Goal: Task Accomplishment & Management: Manage account settings

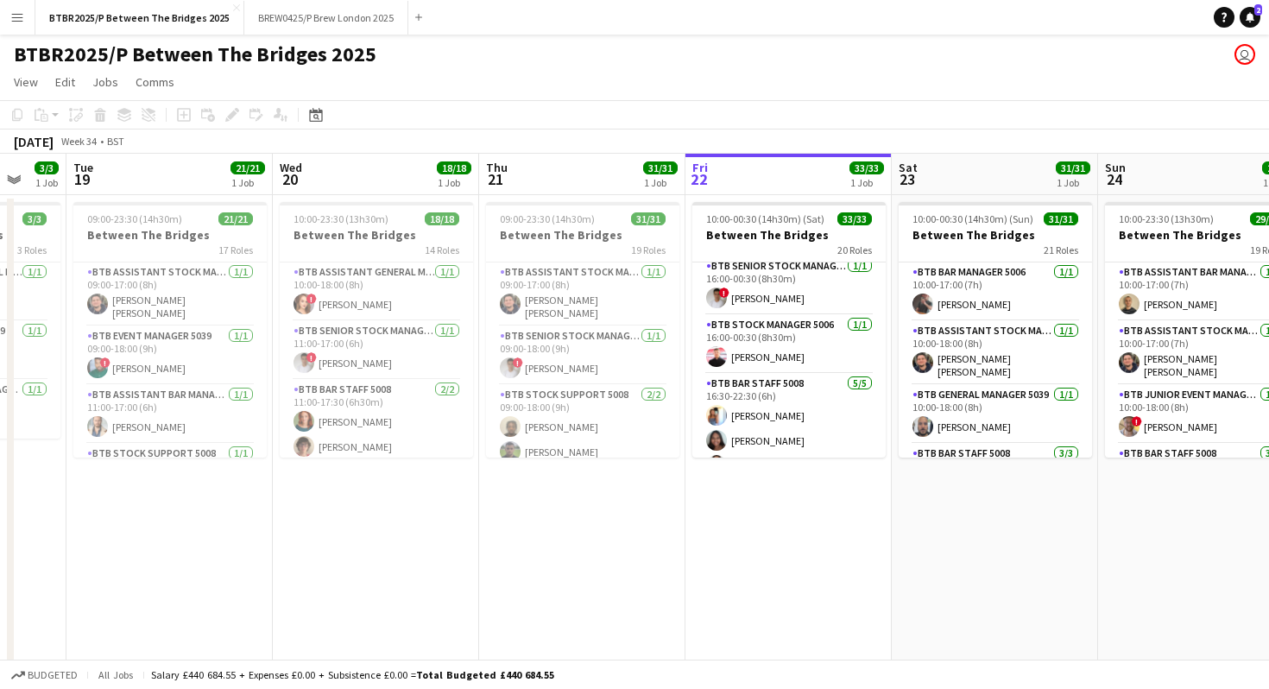
scroll to position [638, 0]
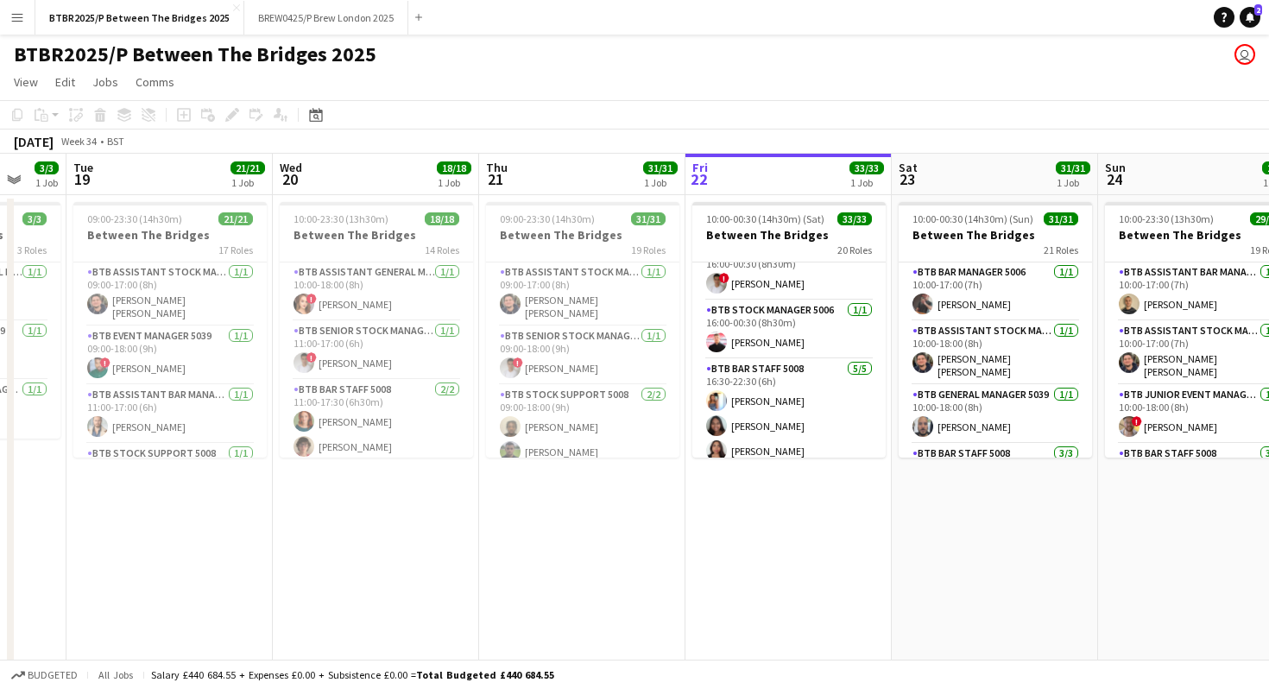
click at [775, 392] on app-card-role "BTB Bar Staff 5008 [DATE] 16:30-22:30 (6h) [PERSON_NAME] [PERSON_NAME] [PERSON_…" at bounding box center [788, 438] width 193 height 159
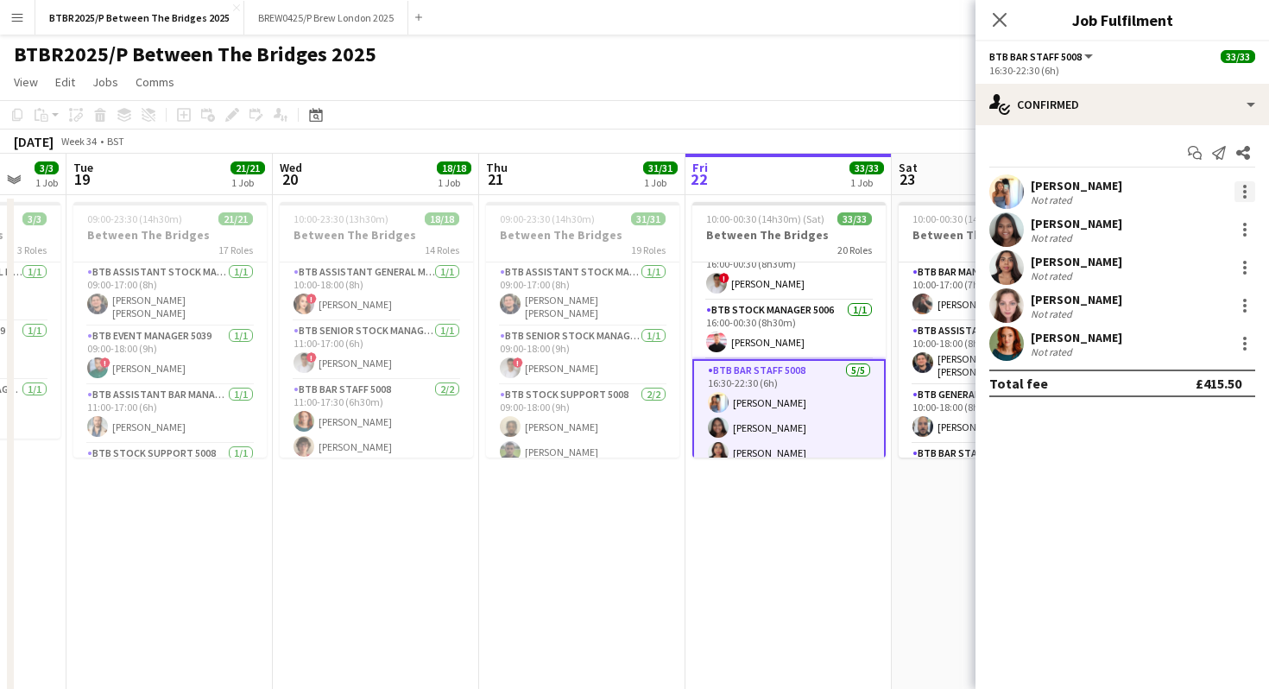
click at [1241, 199] on div at bounding box center [1244, 191] width 21 height 21
click at [1177, 400] on button "Remove" at bounding box center [1188, 389] width 135 height 41
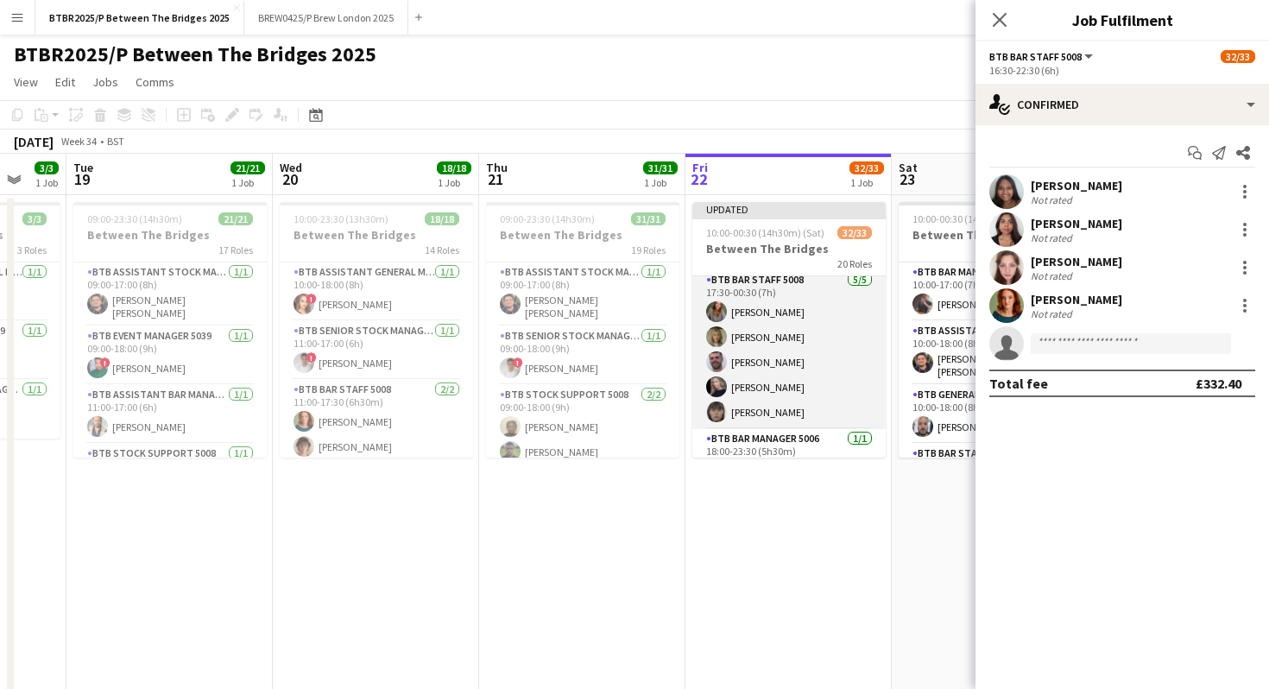
click at [797, 382] on app-card-role "BTB Bar Staff 5008 [DATE] 17:30-00:30 (7h) [PERSON_NAME] [PERSON_NAME] [PERSON_…" at bounding box center [788, 349] width 193 height 159
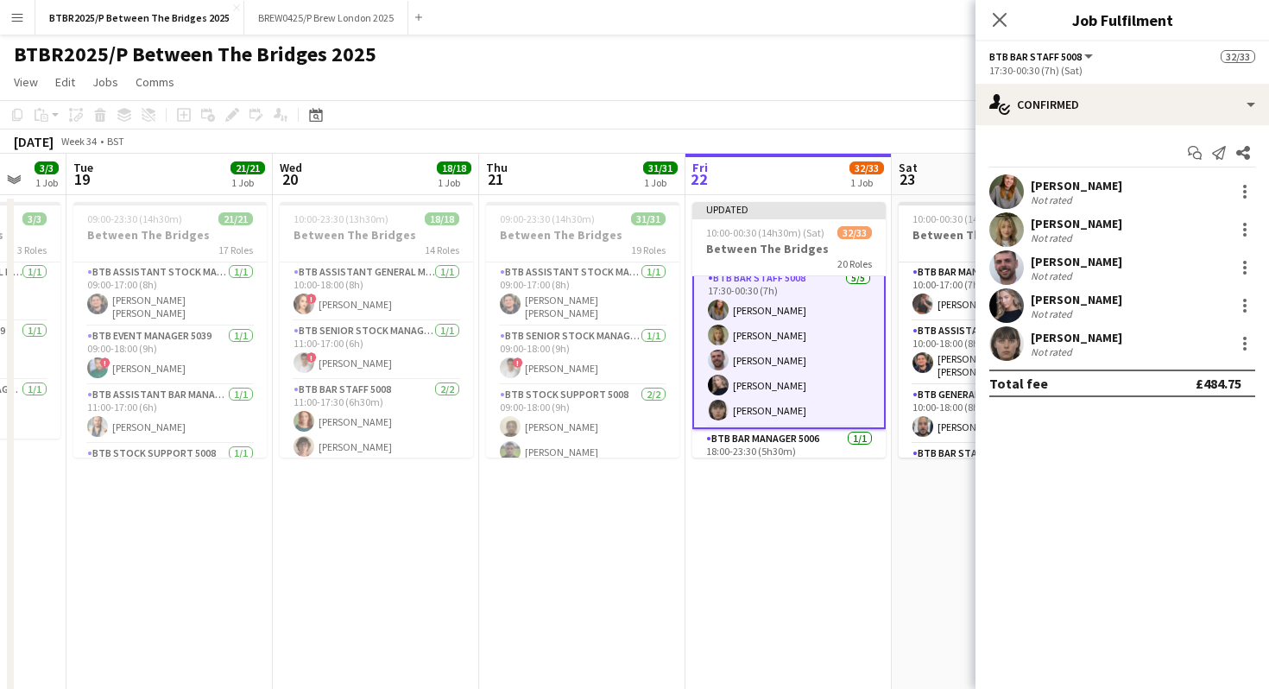
scroll to position [1102, 0]
click at [1245, 306] on div at bounding box center [1244, 305] width 3 height 3
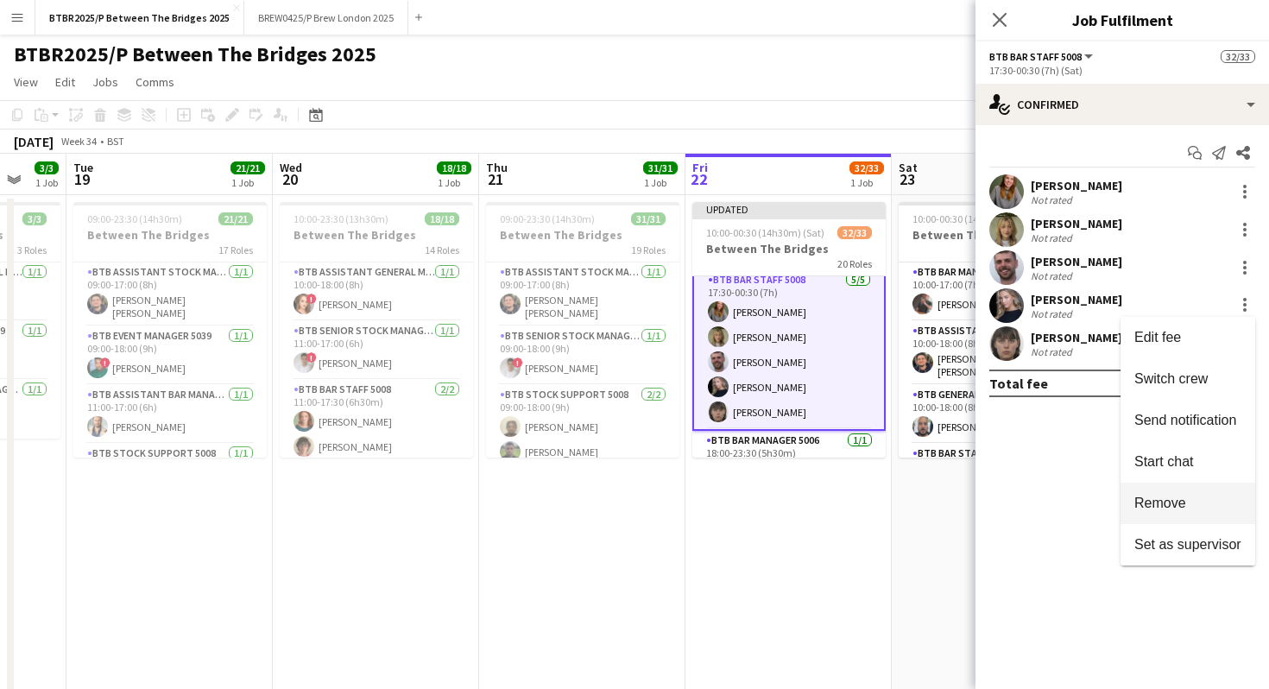
click at [1177, 505] on span "Remove" at bounding box center [1160, 503] width 52 height 15
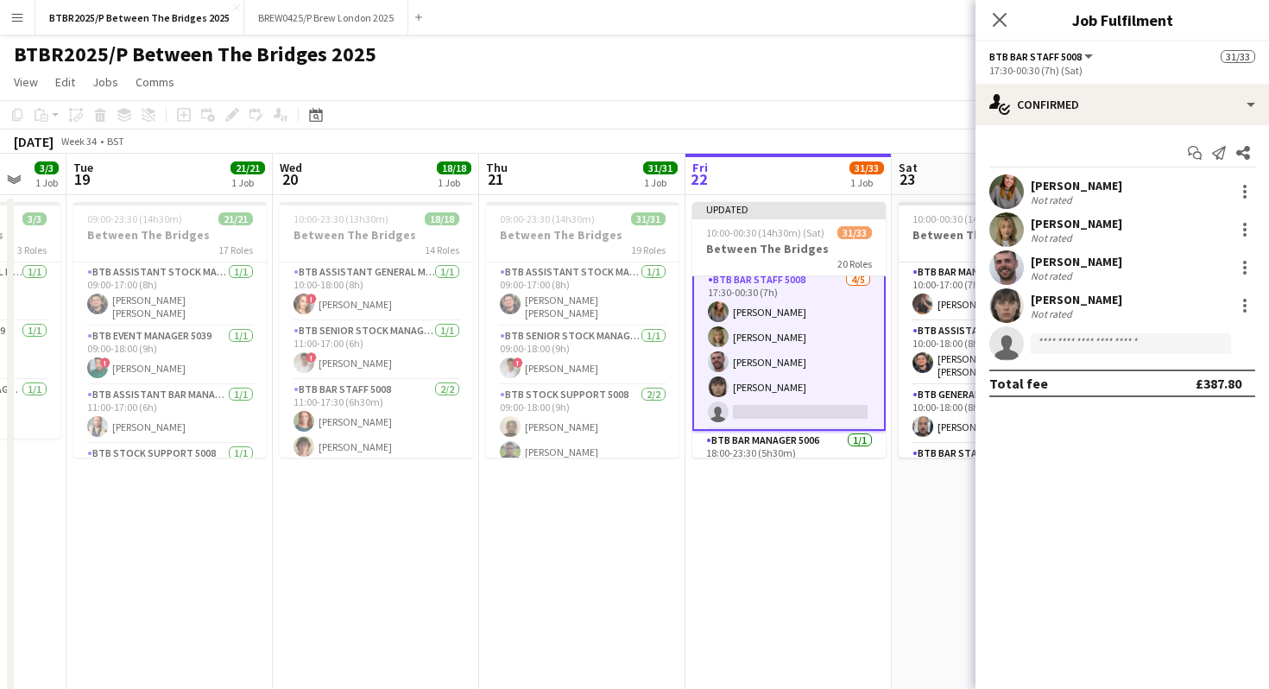
click at [890, 45] on div "BTBR2025/P Between The Bridges 2025 user" at bounding box center [634, 51] width 1269 height 33
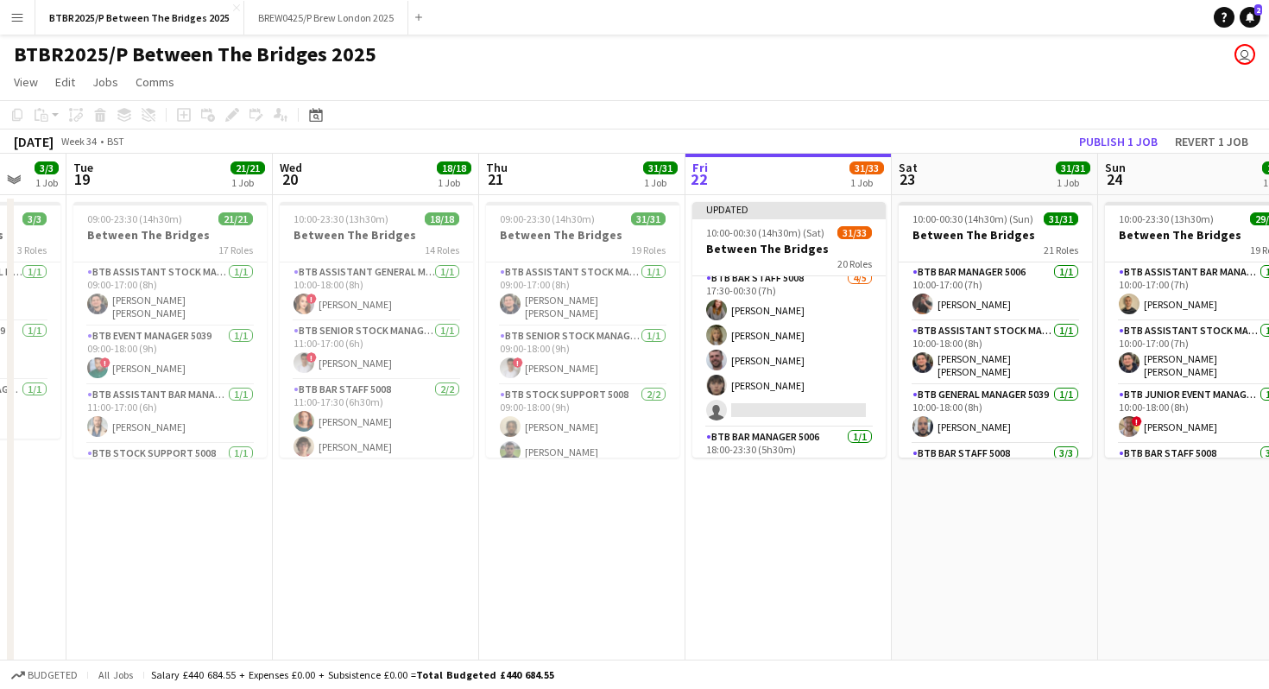
scroll to position [1101, 0]
click at [1083, 141] on button "Publish 1 job" at bounding box center [1118, 141] width 92 height 22
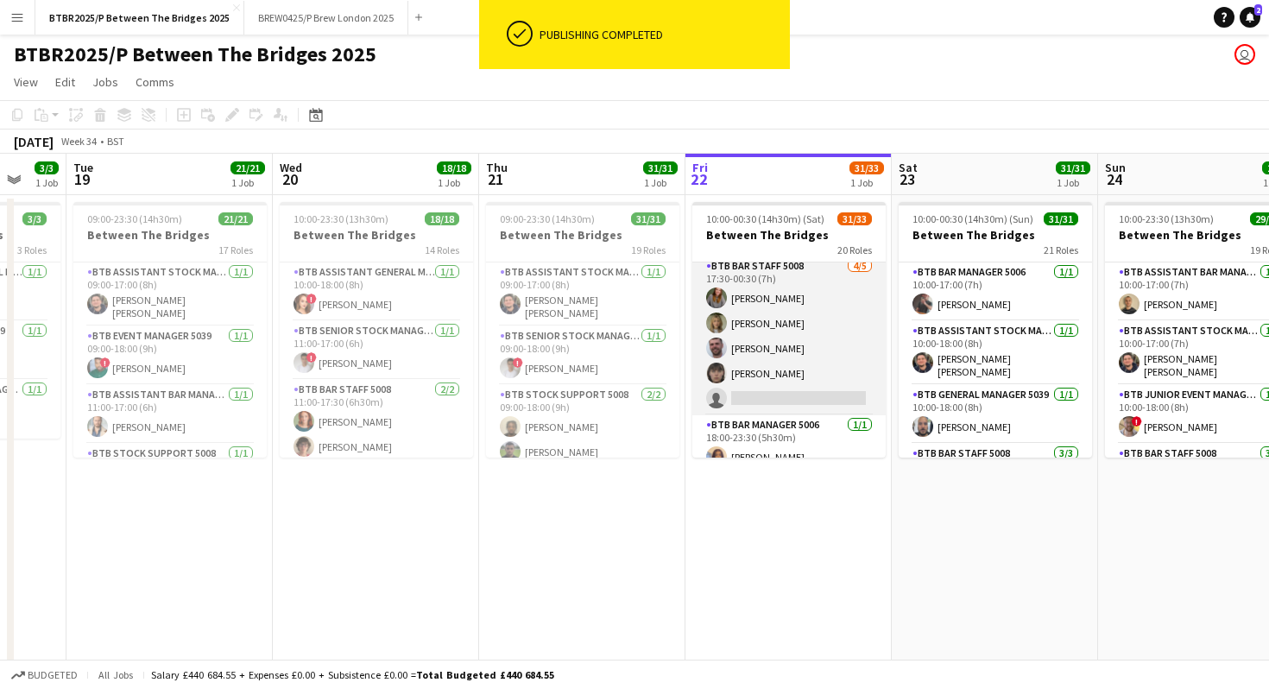
click at [805, 391] on app-card-role "BTB Bar Staff 5008 [DATE] 17:30-00:30 (7h) [PERSON_NAME] [PERSON_NAME] [PERSON_…" at bounding box center [788, 335] width 193 height 159
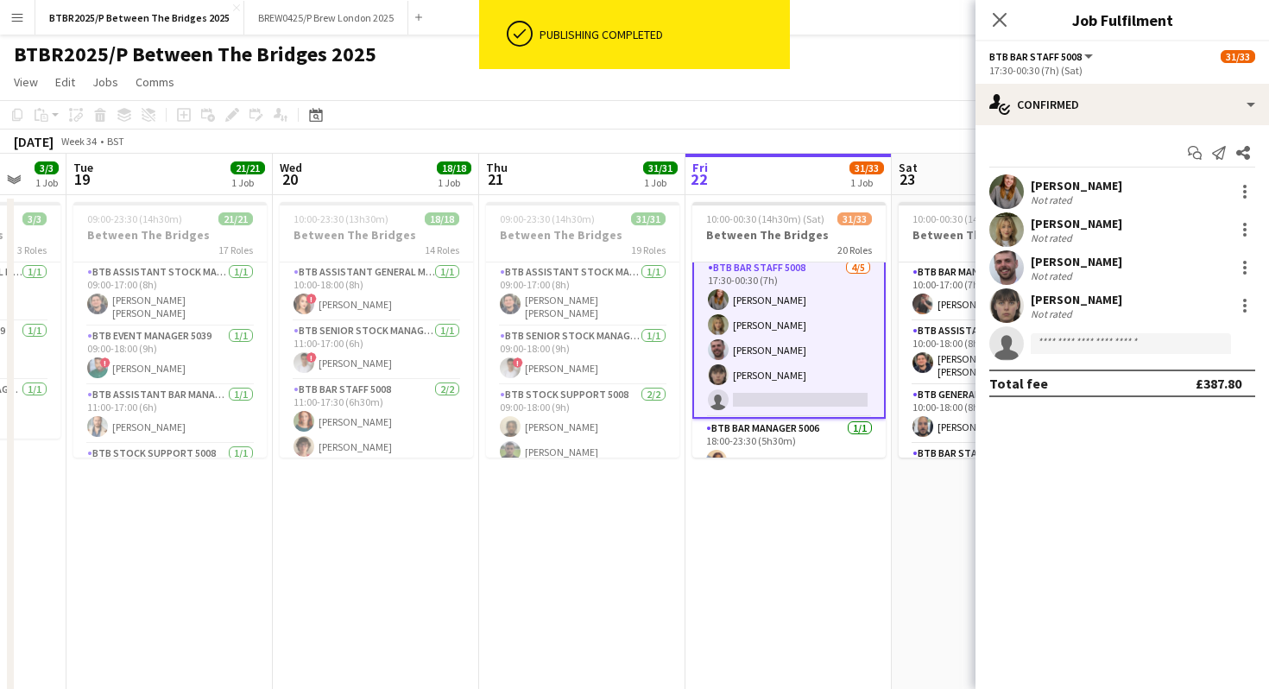
scroll to position [1102, 0]
click at [1064, 349] on input at bounding box center [1131, 343] width 200 height 21
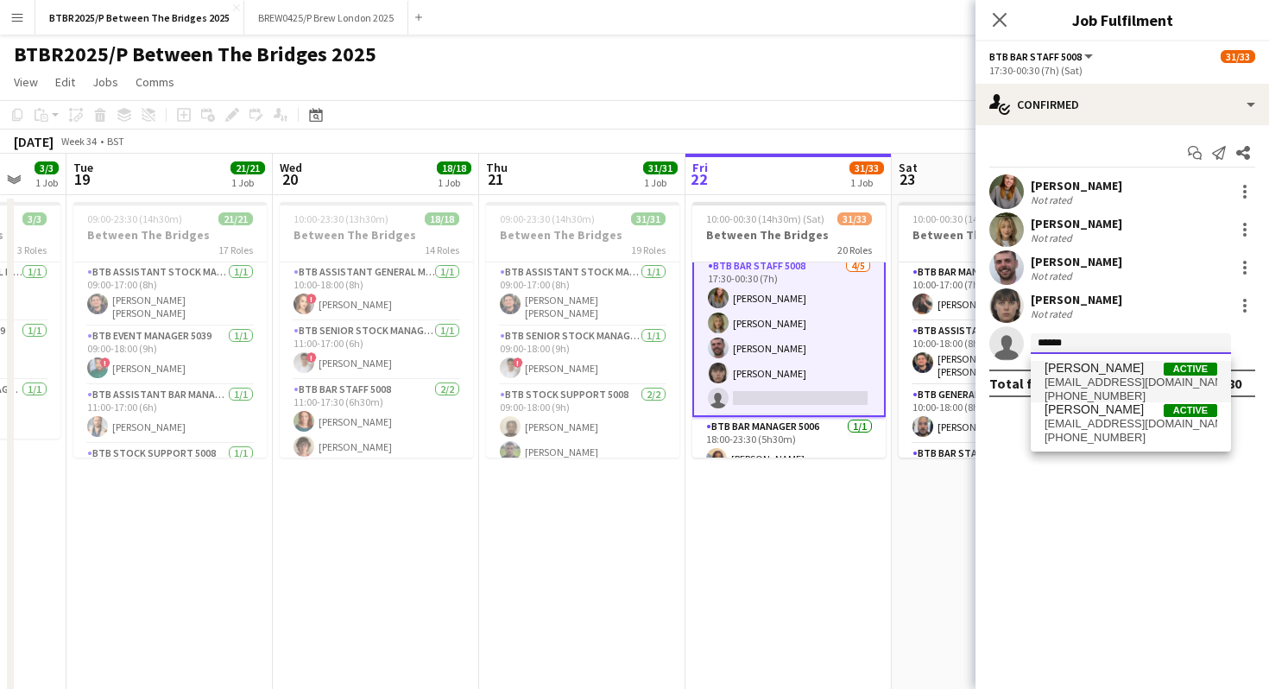
type input "******"
click at [1080, 374] on span "[PERSON_NAME]" at bounding box center [1094, 368] width 99 height 15
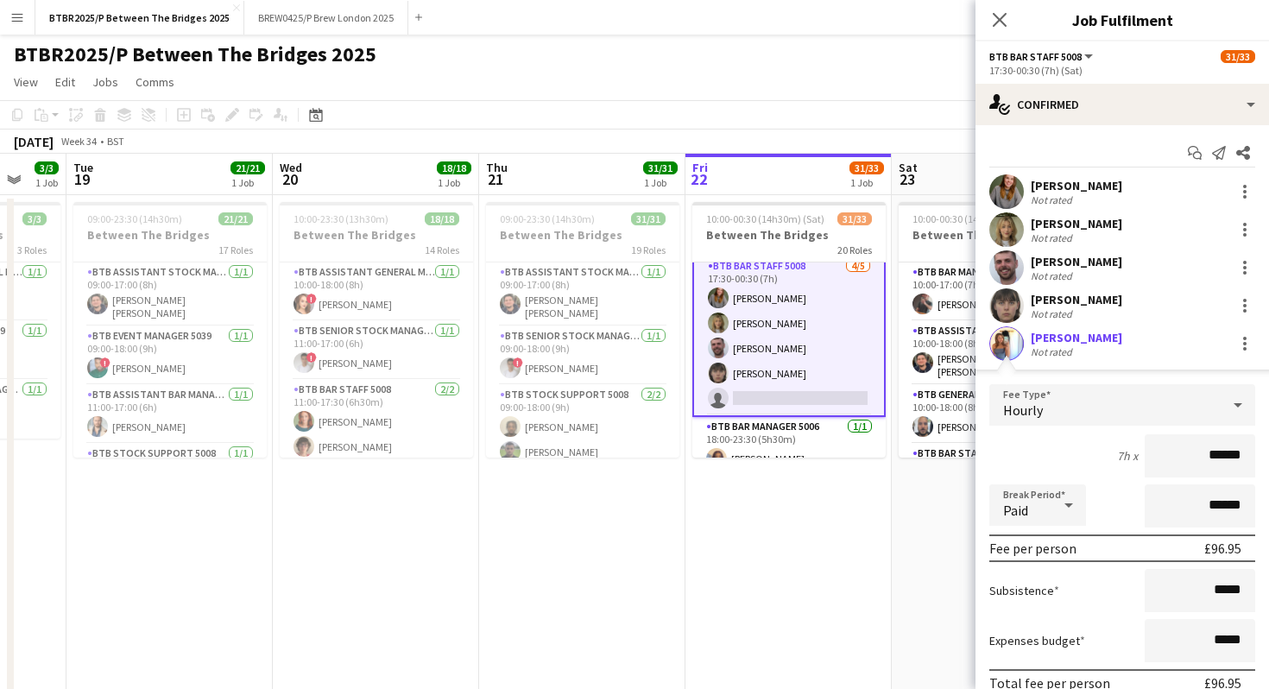
scroll to position [114, 0]
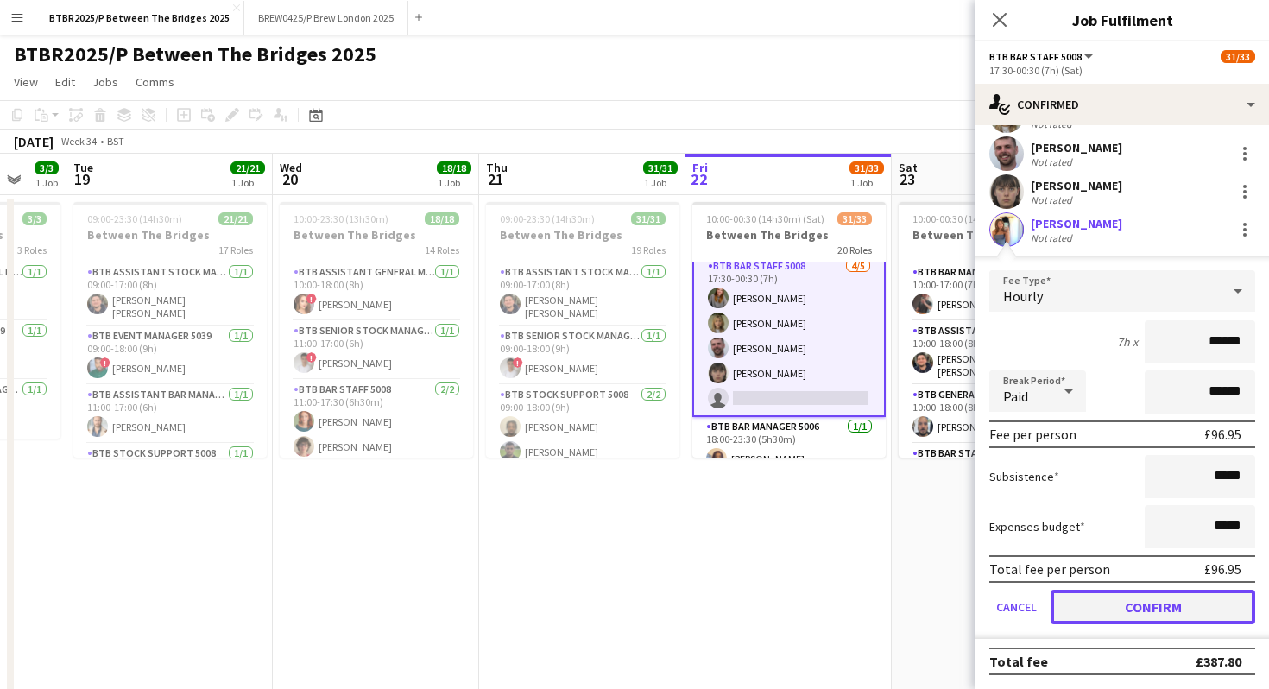
click at [1062, 615] on button "Confirm" at bounding box center [1153, 607] width 205 height 35
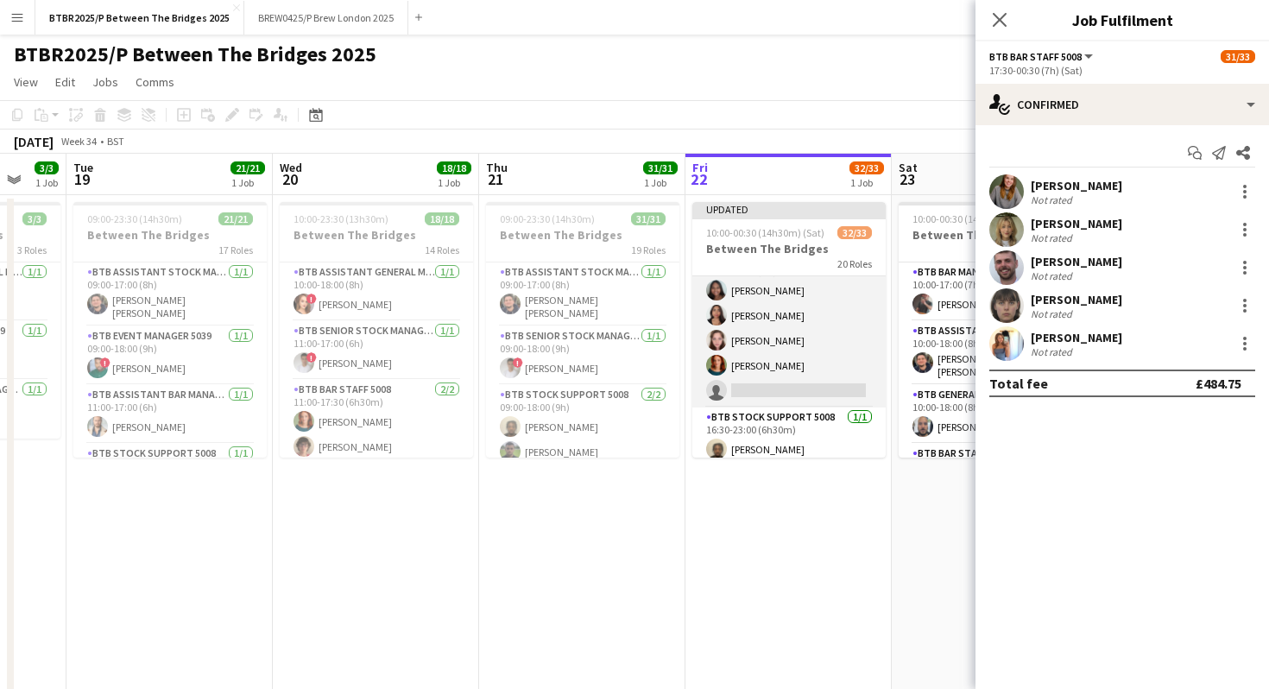
click at [806, 383] on app-card-role "BTB Bar Staff 5008 [DATE] 16:30-22:30 (6h) [PERSON_NAME] [PERSON_NAME] [PERSON_…" at bounding box center [788, 328] width 193 height 159
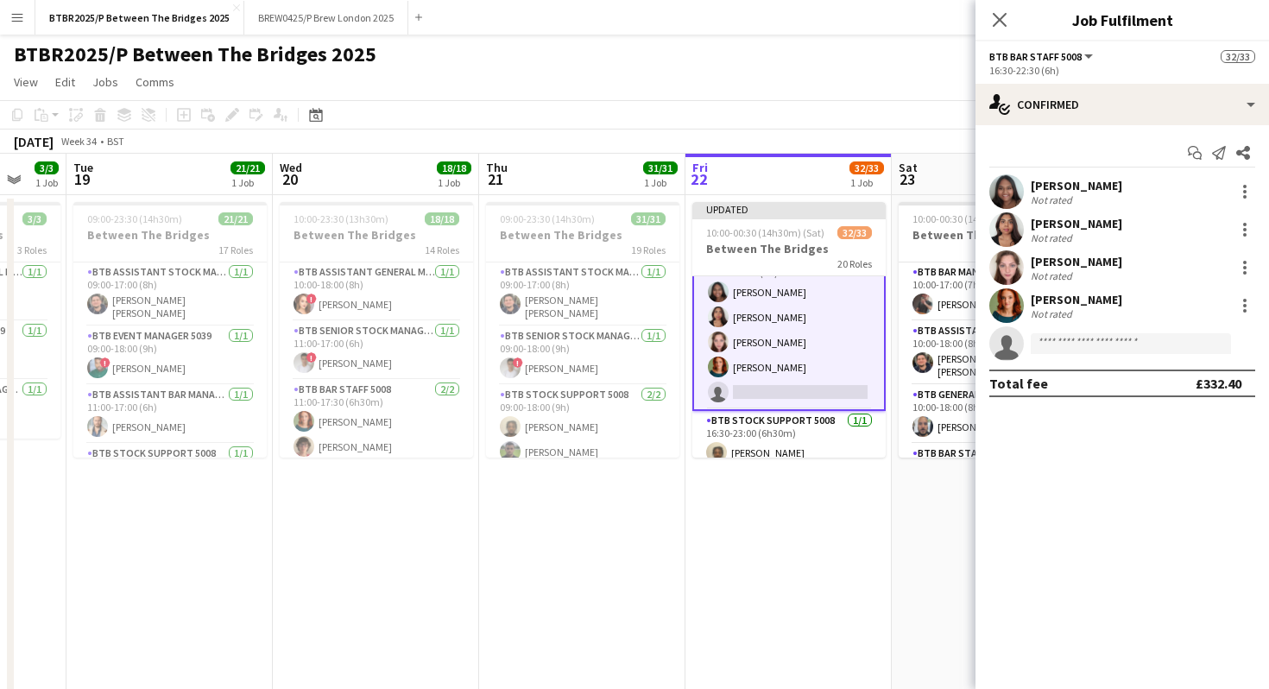
scroll to position [764, 0]
click at [1053, 340] on input at bounding box center [1131, 343] width 200 height 21
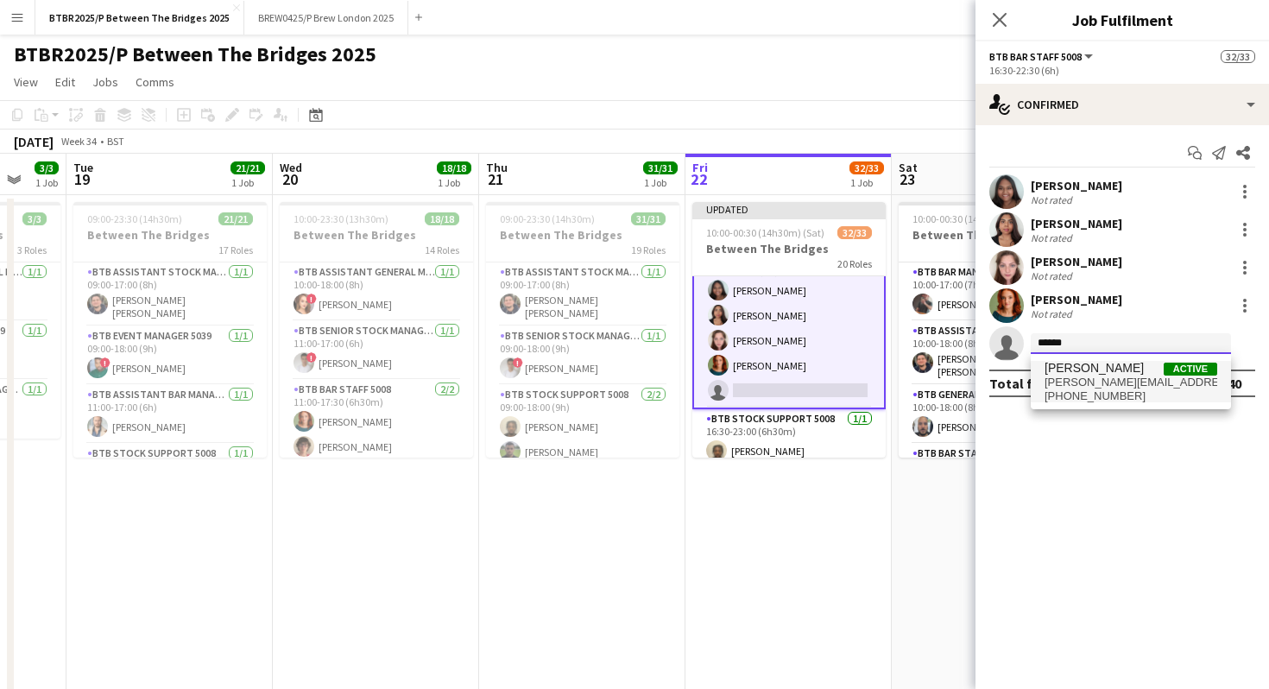
type input "******"
click at [1084, 394] on span "[PHONE_NUMBER]" at bounding box center [1131, 396] width 173 height 14
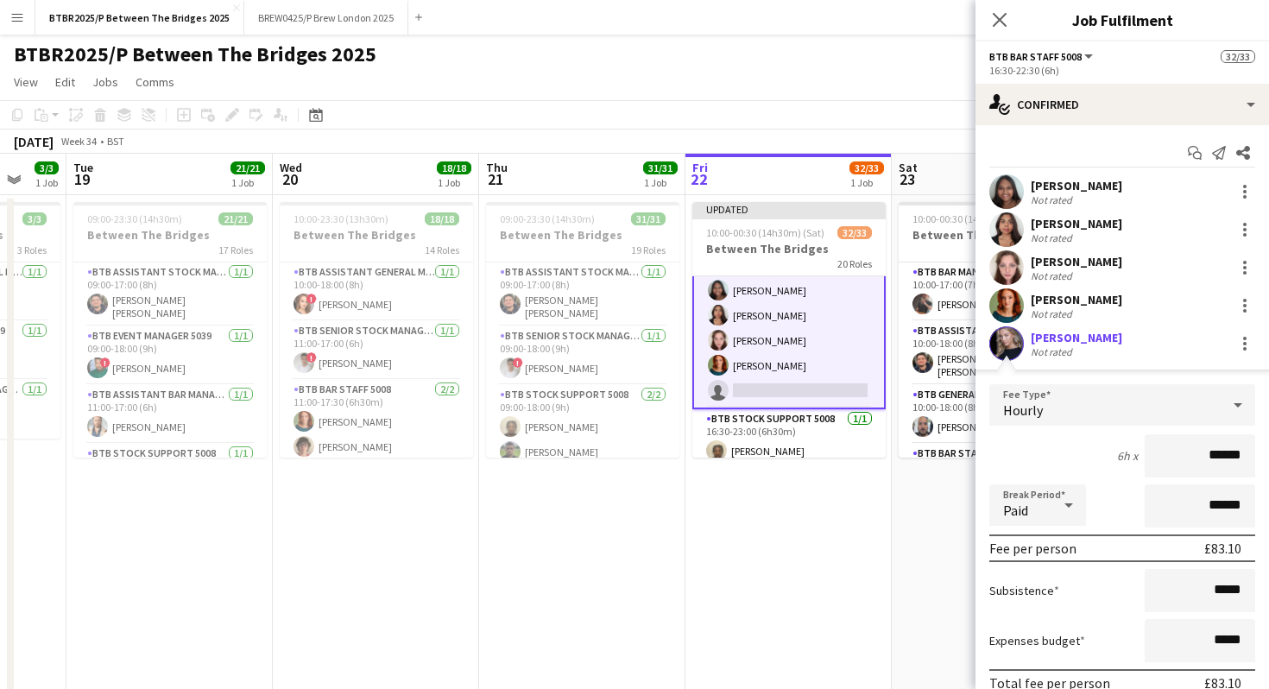
scroll to position [114, 0]
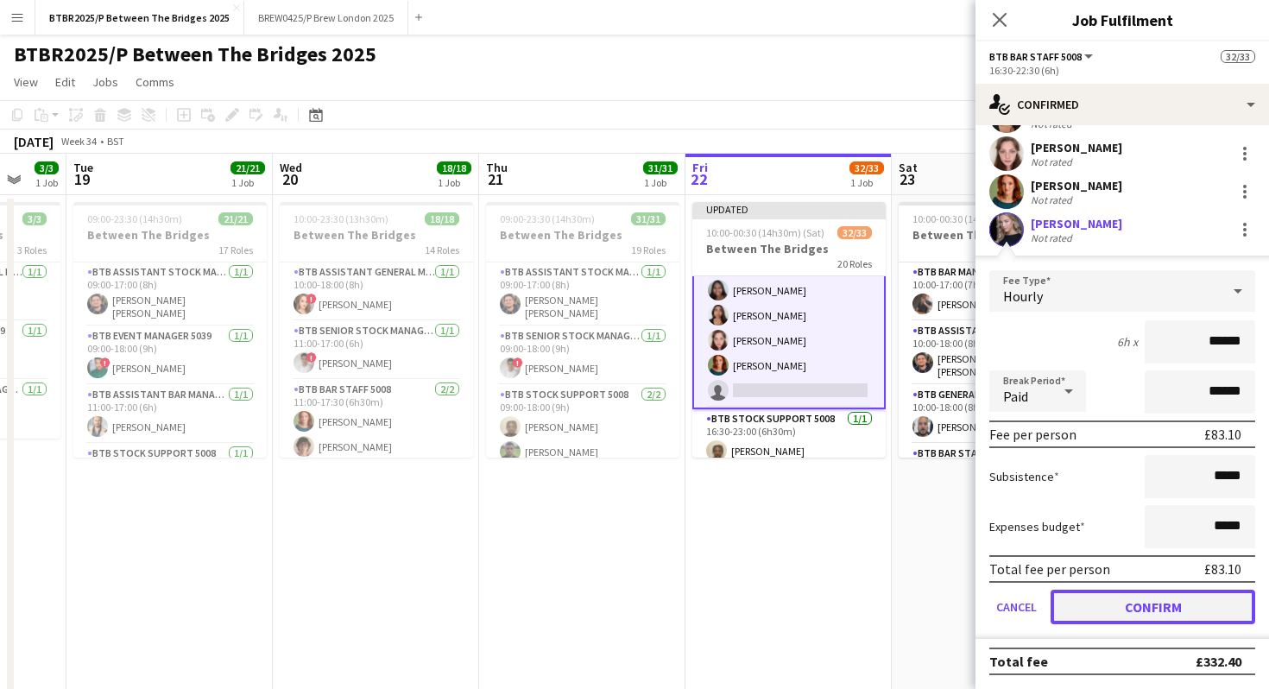
click at [1074, 600] on button "Confirm" at bounding box center [1153, 607] width 205 height 35
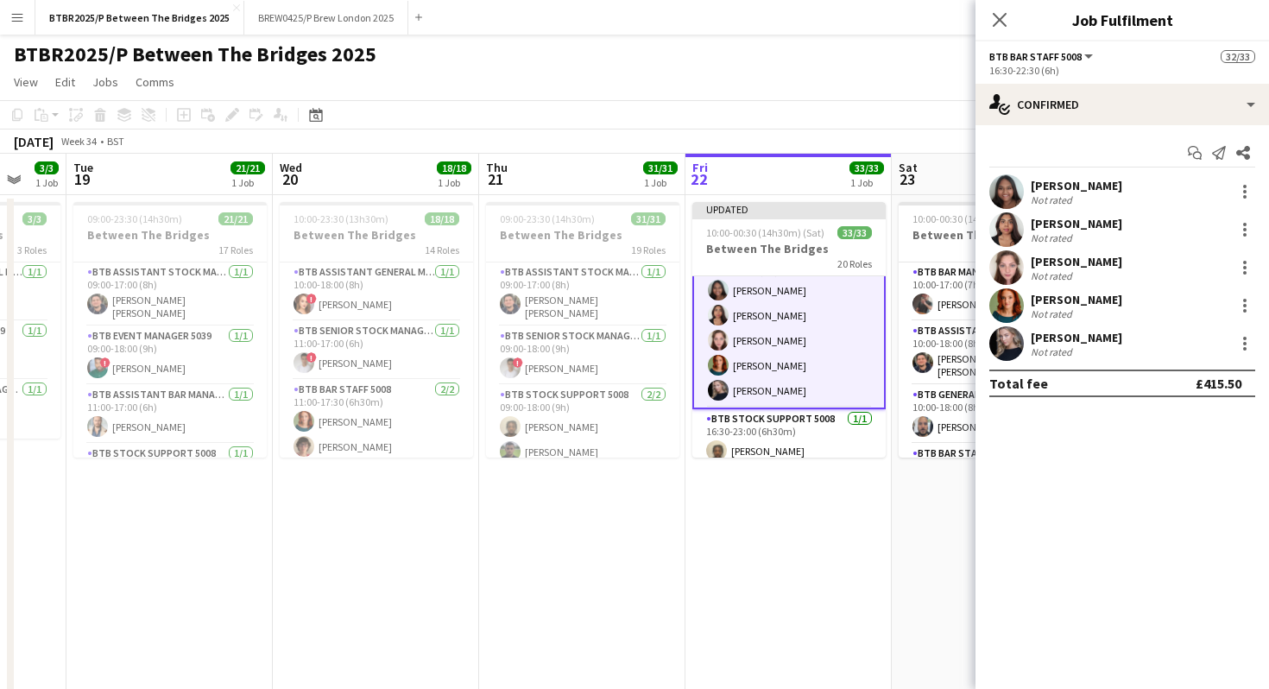
scroll to position [0, 0]
click at [842, 61] on div "BTBR2025/P Between The Bridges 2025 user" at bounding box center [634, 51] width 1269 height 33
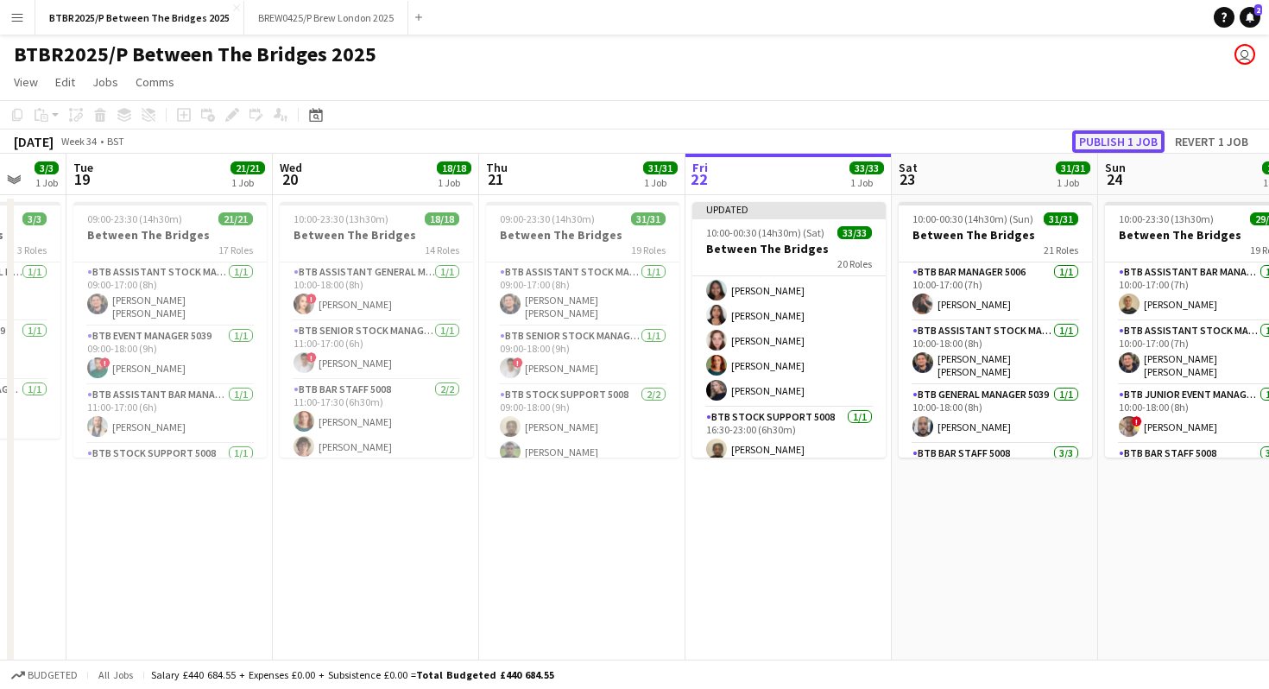
click at [1094, 142] on button "Publish 1 job" at bounding box center [1118, 141] width 92 height 22
